Goal: Navigation & Orientation: Find specific page/section

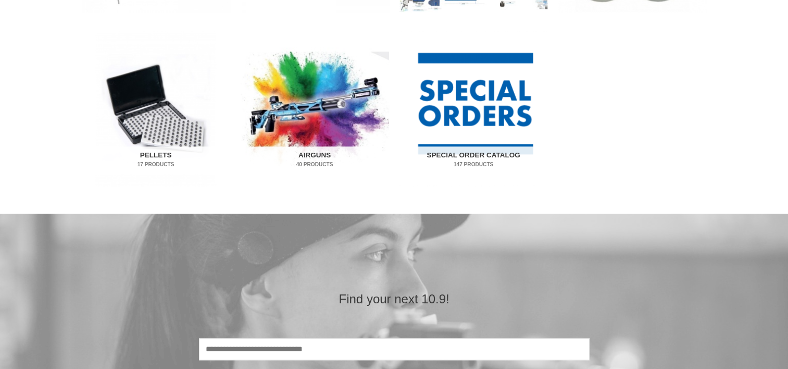
scroll to position [691, 0]
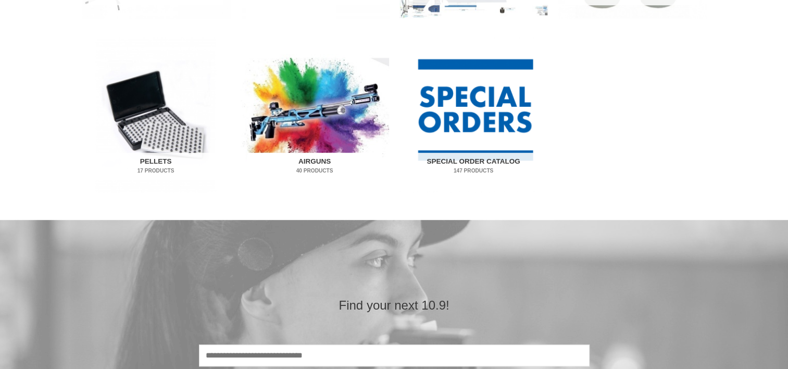
click at [312, 129] on img "Visit product category Airguns" at bounding box center [314, 114] width 148 height 155
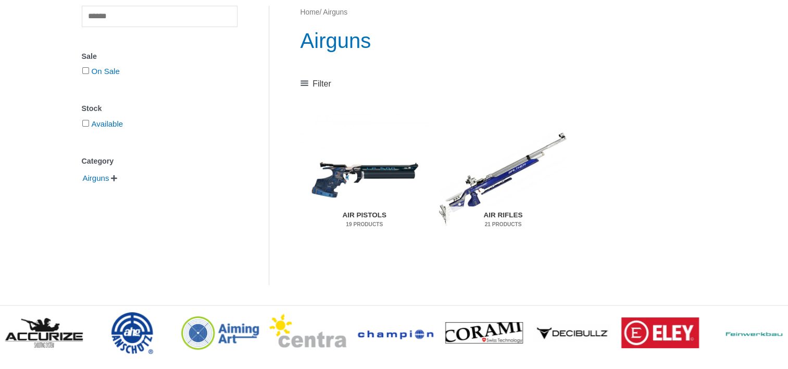
scroll to position [135, 0]
click at [487, 181] on img "Visit product category Air Rifles" at bounding box center [503, 178] width 128 height 134
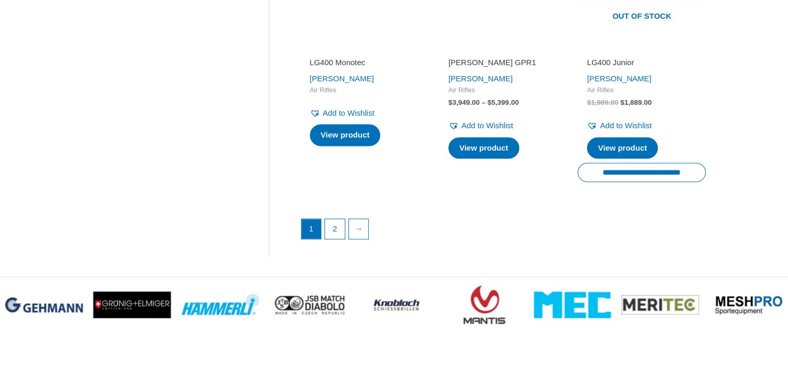
scroll to position [1564, 0]
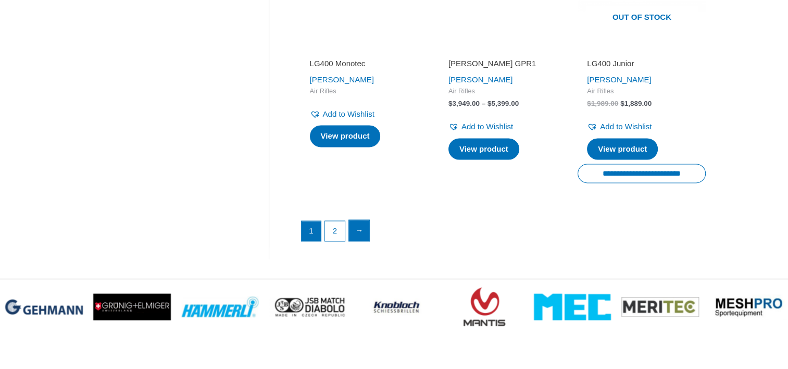
click at [358, 234] on link "→" at bounding box center [359, 230] width 21 height 21
